Goal: Register for event/course

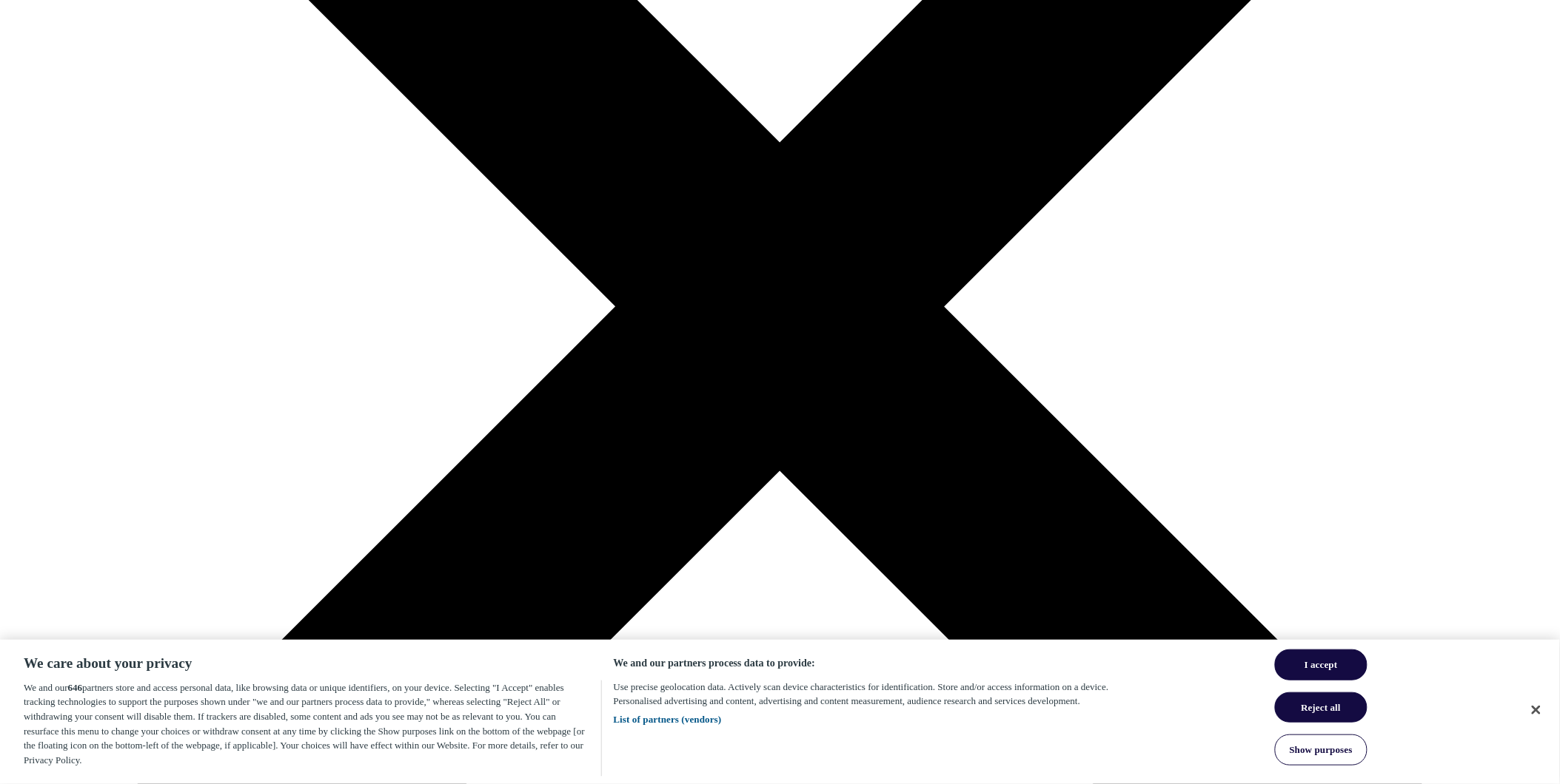
scroll to position [493, 0]
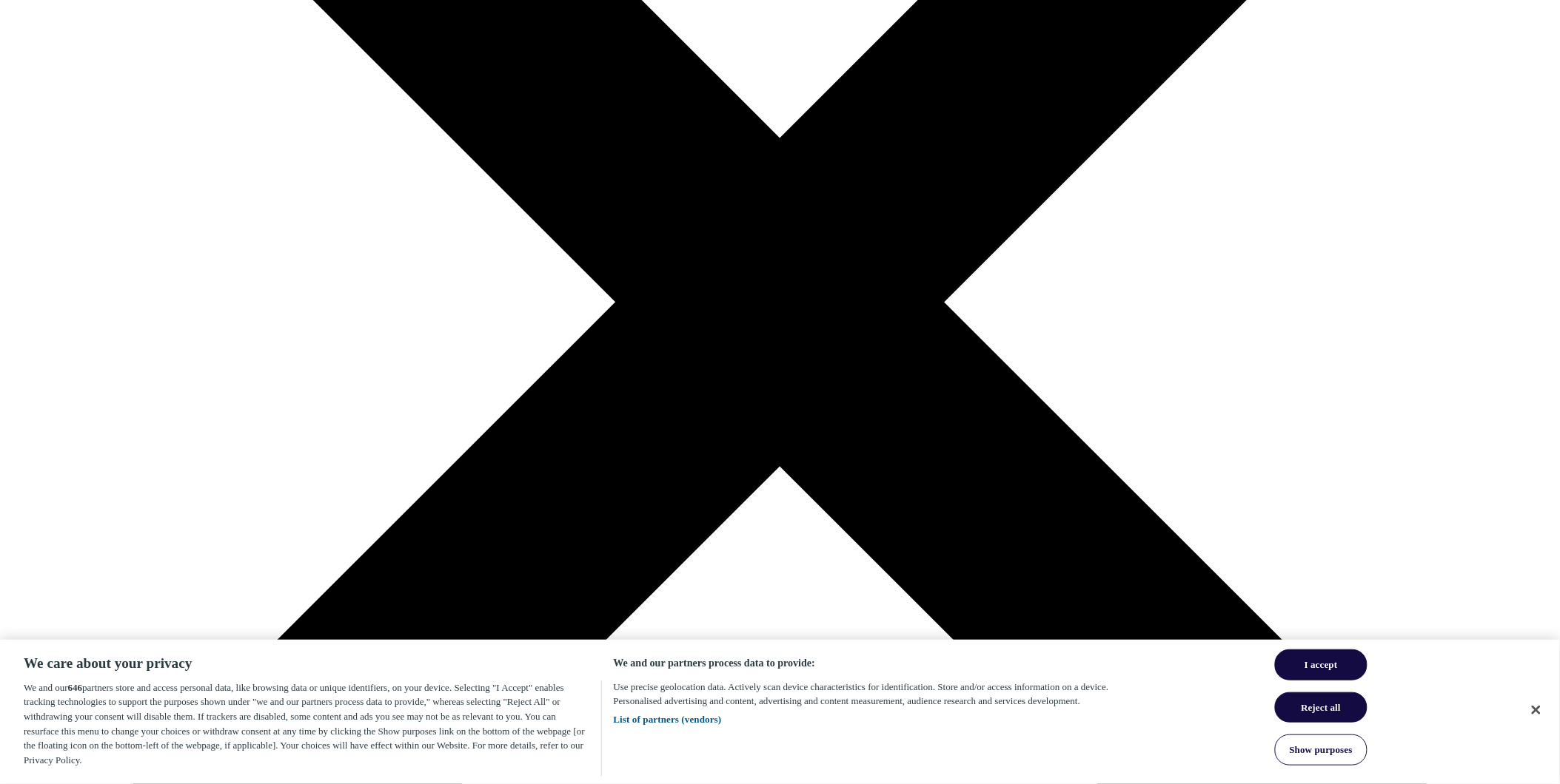
drag, startPoint x: 837, startPoint y: 92, endPoint x: 1014, endPoint y: 145, distance: 184.8
drag, startPoint x: 1004, startPoint y: 147, endPoint x: 721, endPoint y: 102, distance: 286.6
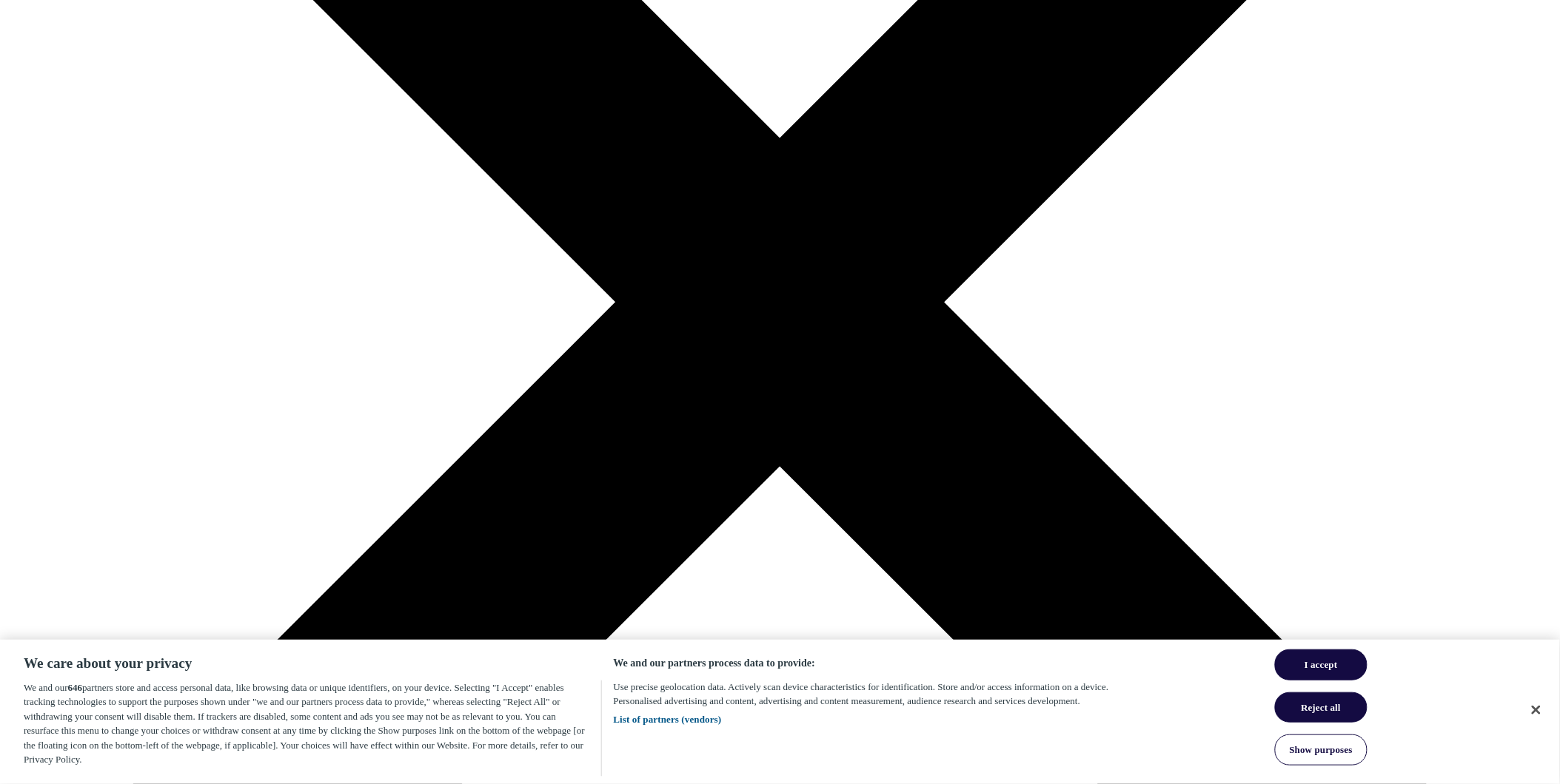
drag, startPoint x: 715, startPoint y: 102, endPoint x: 960, endPoint y: 146, distance: 248.9
drag, startPoint x: 965, startPoint y: 153, endPoint x: 773, endPoint y: 106, distance: 197.7
